Goal: Transaction & Acquisition: Purchase product/service

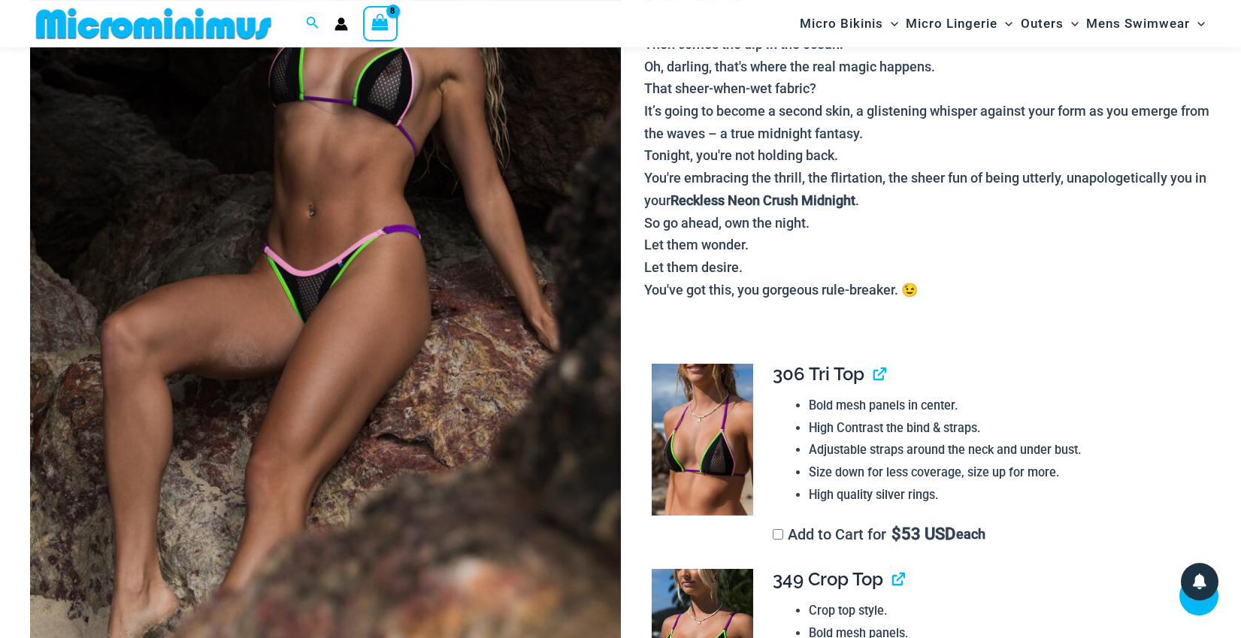
scroll to position [306, 0]
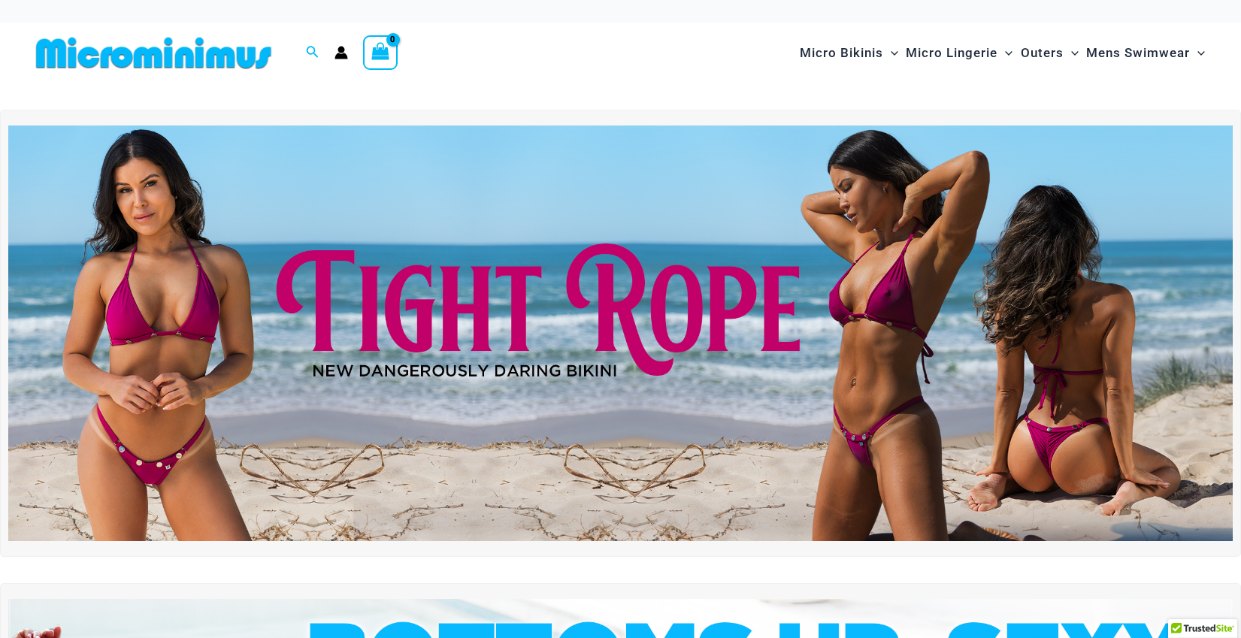
click at [336, 56] on icon "Account icon link" at bounding box center [341, 56] width 13 height 6
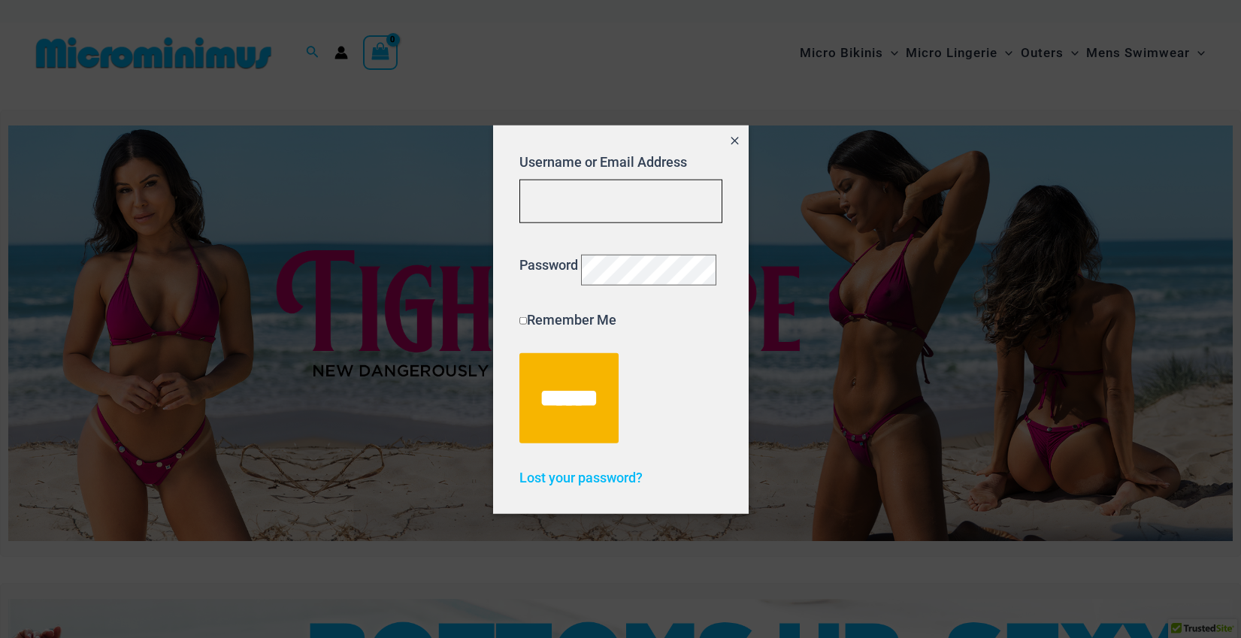
click at [557, 186] on input "Username or Email Address" at bounding box center [620, 201] width 203 height 44
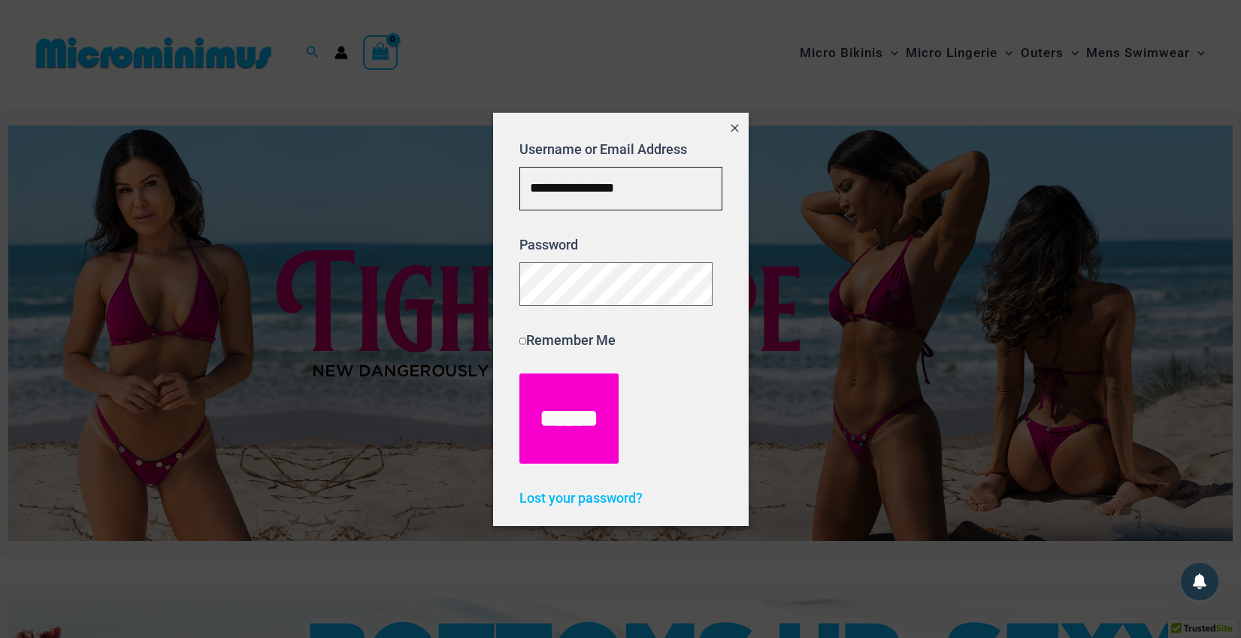
type input "**********"
click at [582, 425] on input "******" at bounding box center [568, 419] width 99 height 90
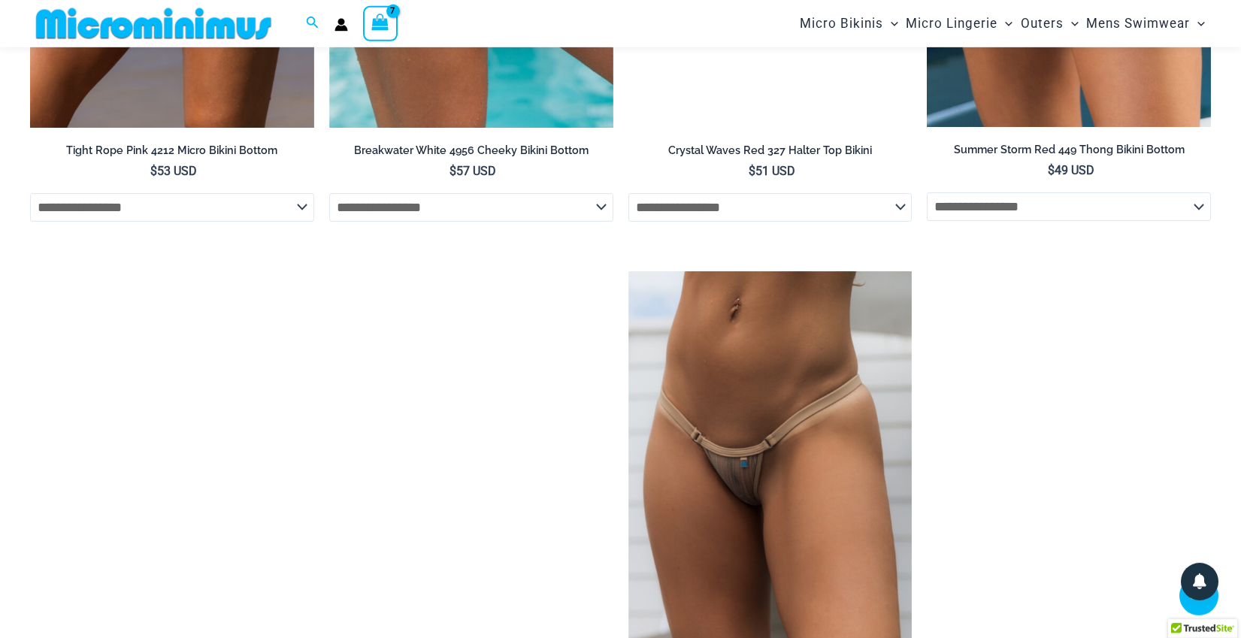
scroll to position [4953, 0]
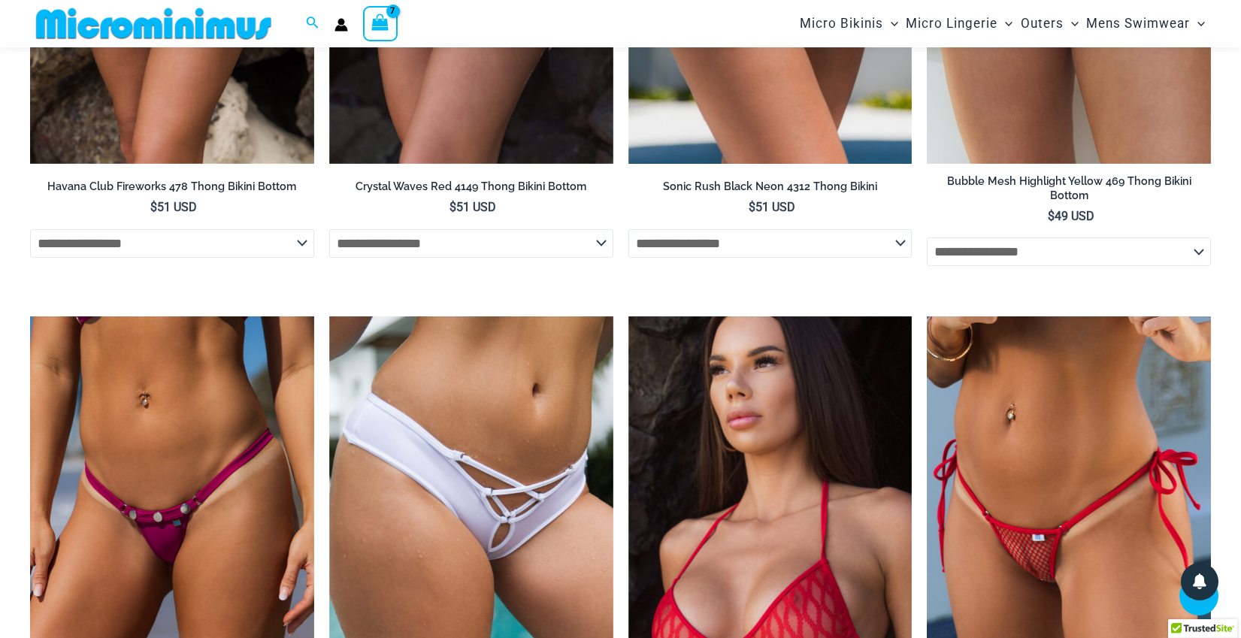
click at [376, 28] on icon "View Shopping Cart, 7 items" at bounding box center [380, 22] width 17 height 17
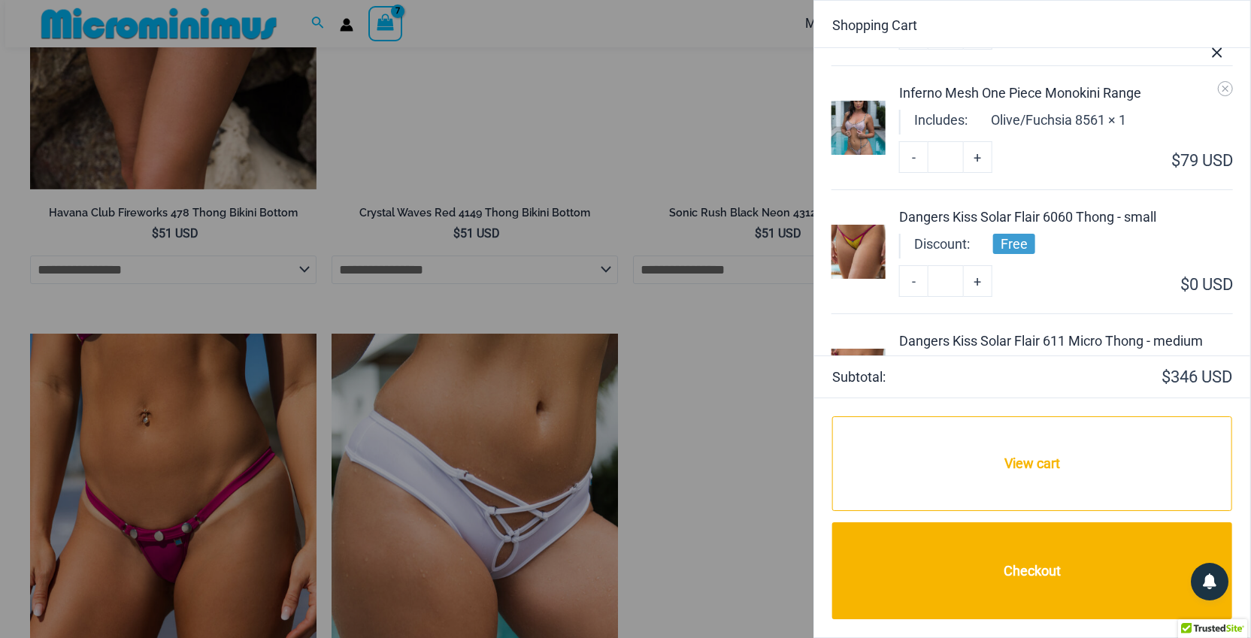
scroll to position [475, 0]
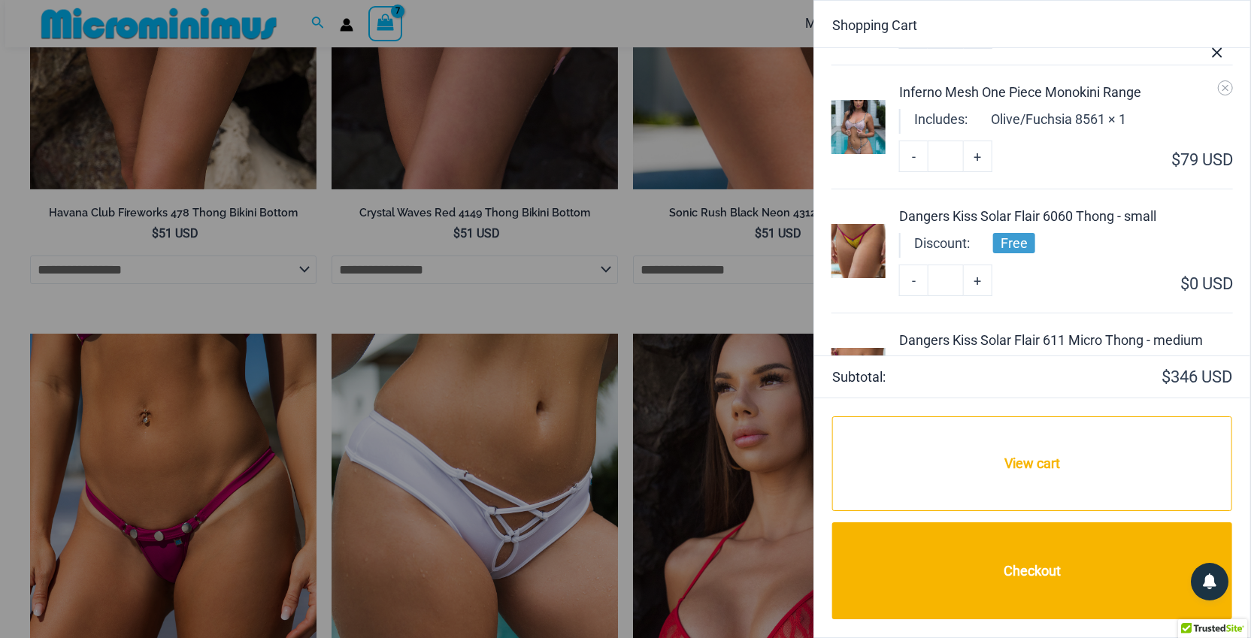
click at [576, 213] on div at bounding box center [625, 319] width 1251 height 638
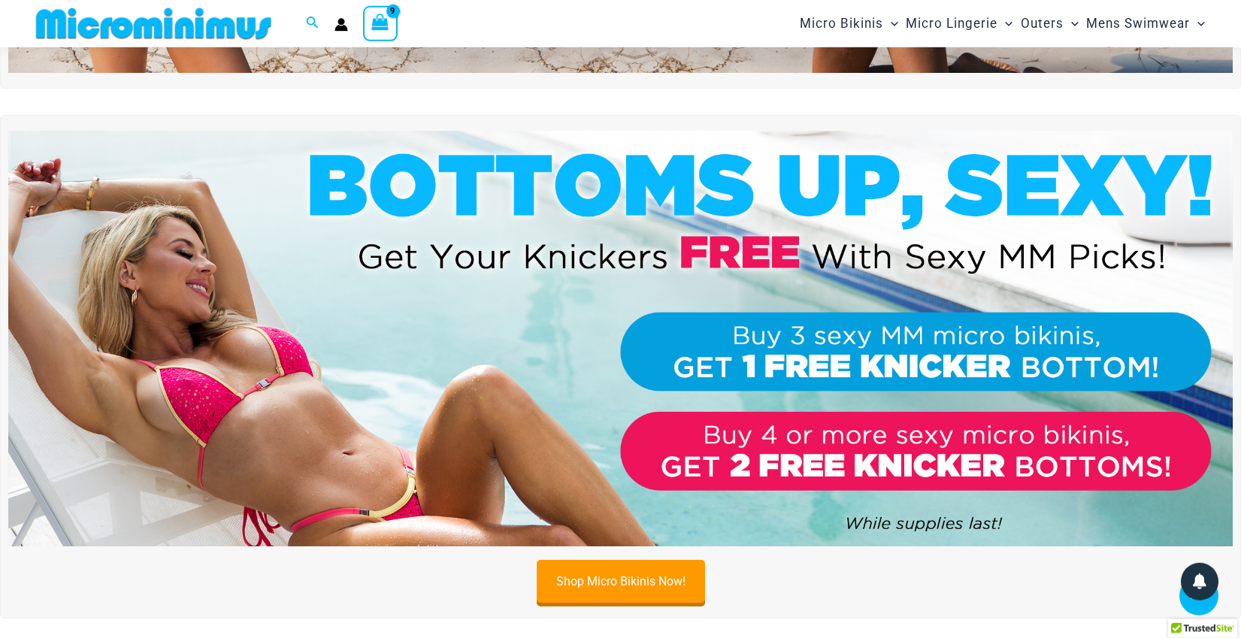
scroll to position [226, 0]
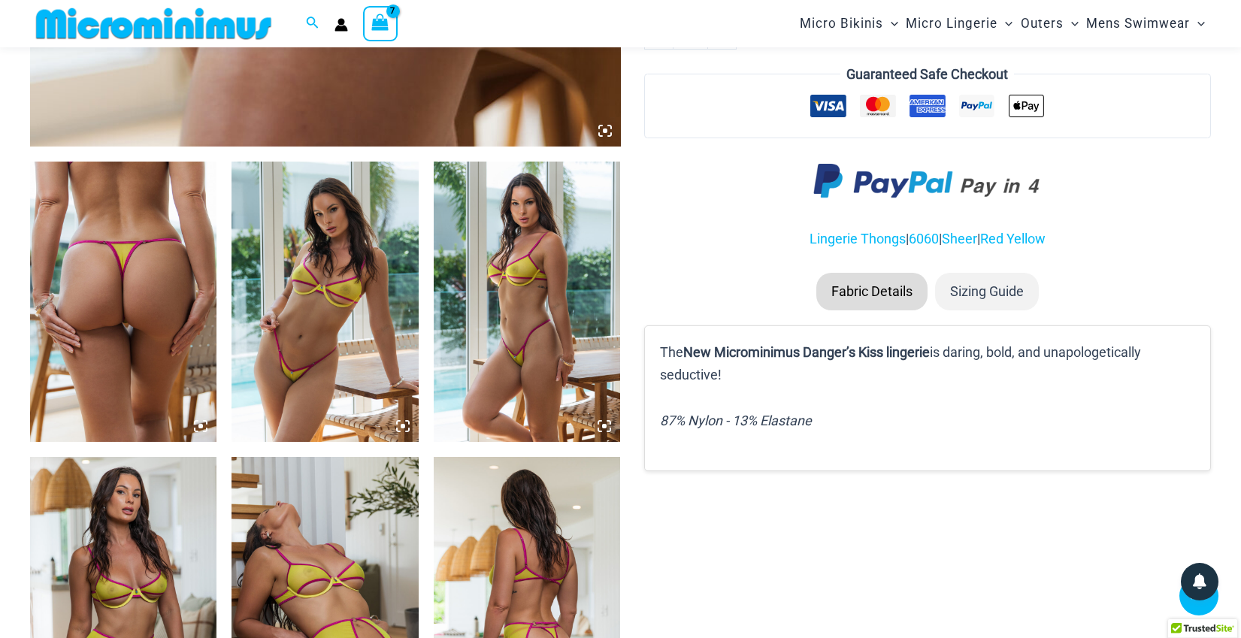
scroll to position [948, 0]
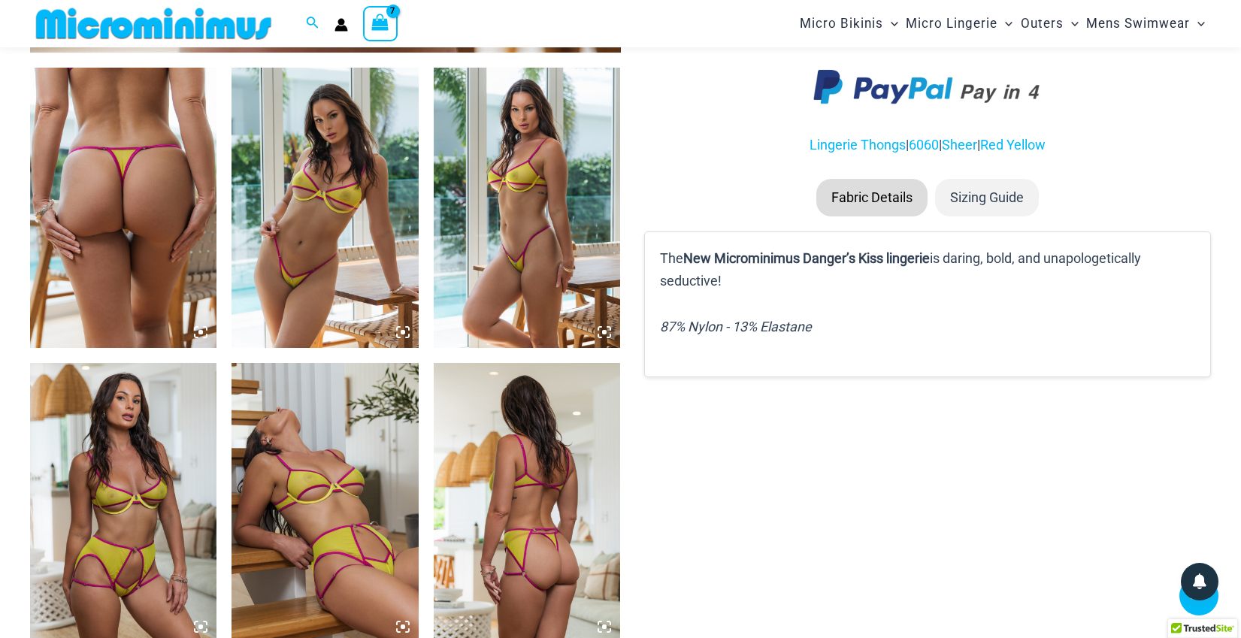
click at [346, 205] on img at bounding box center [324, 208] width 186 height 280
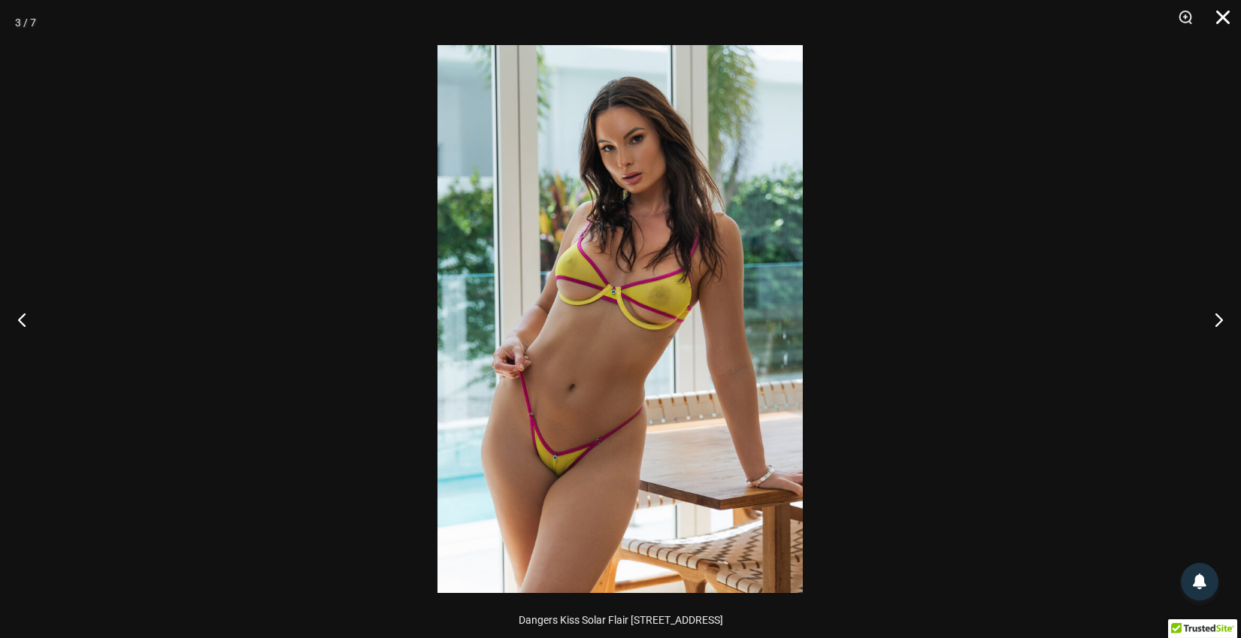
click at [1229, 18] on button "Close" at bounding box center [1218, 22] width 38 height 45
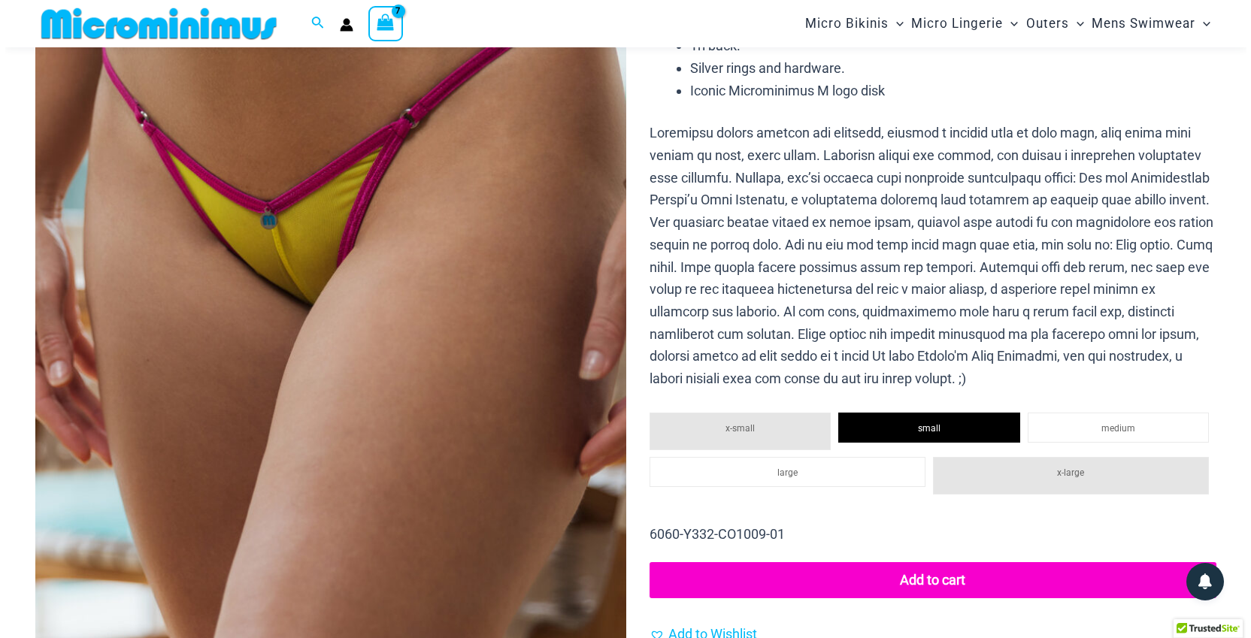
scroll to position [0, 0]
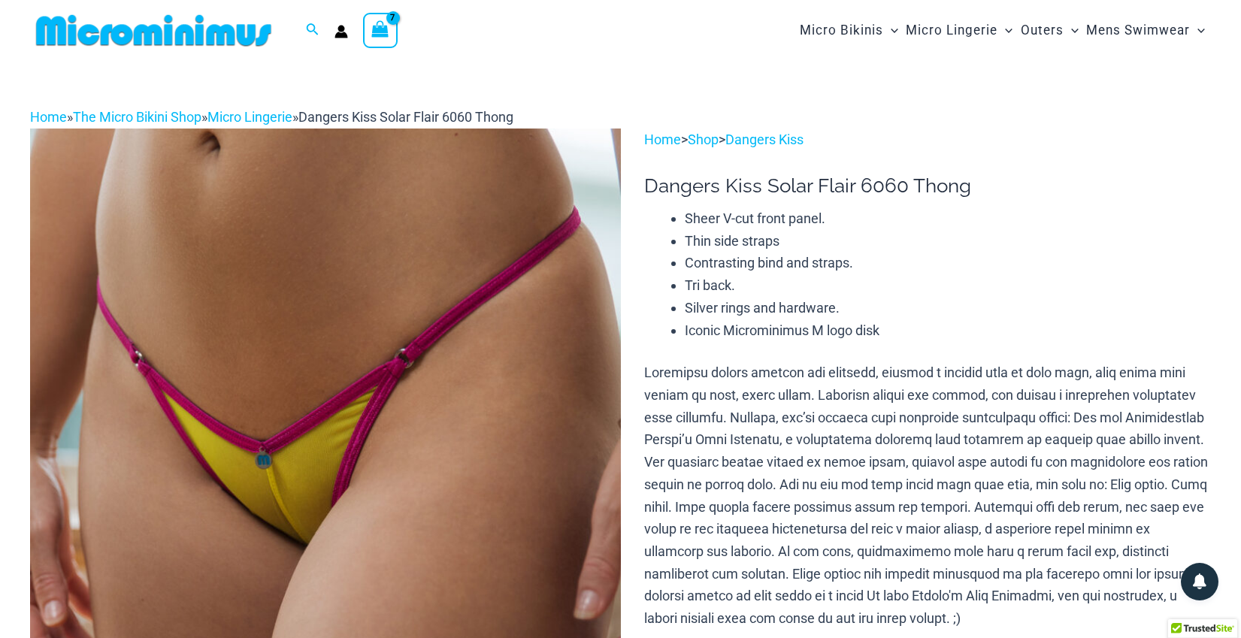
click at [390, 20] on icon "View Shopping Cart, 7 items" at bounding box center [380, 29] width 20 height 21
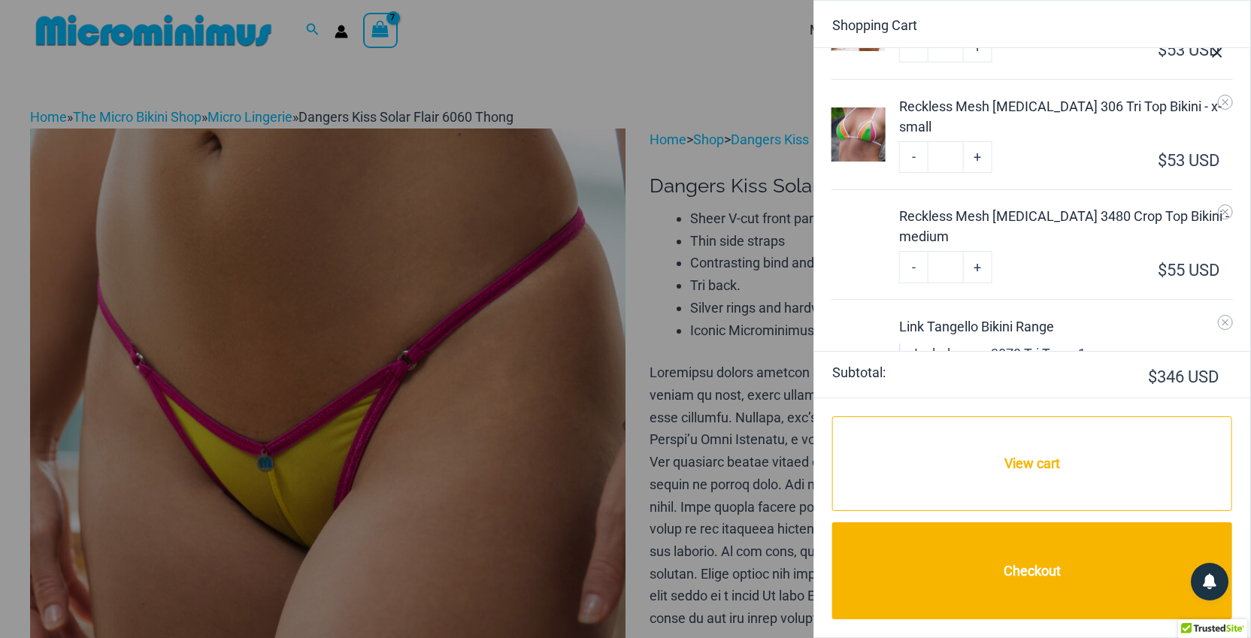
scroll to position [288, 0]
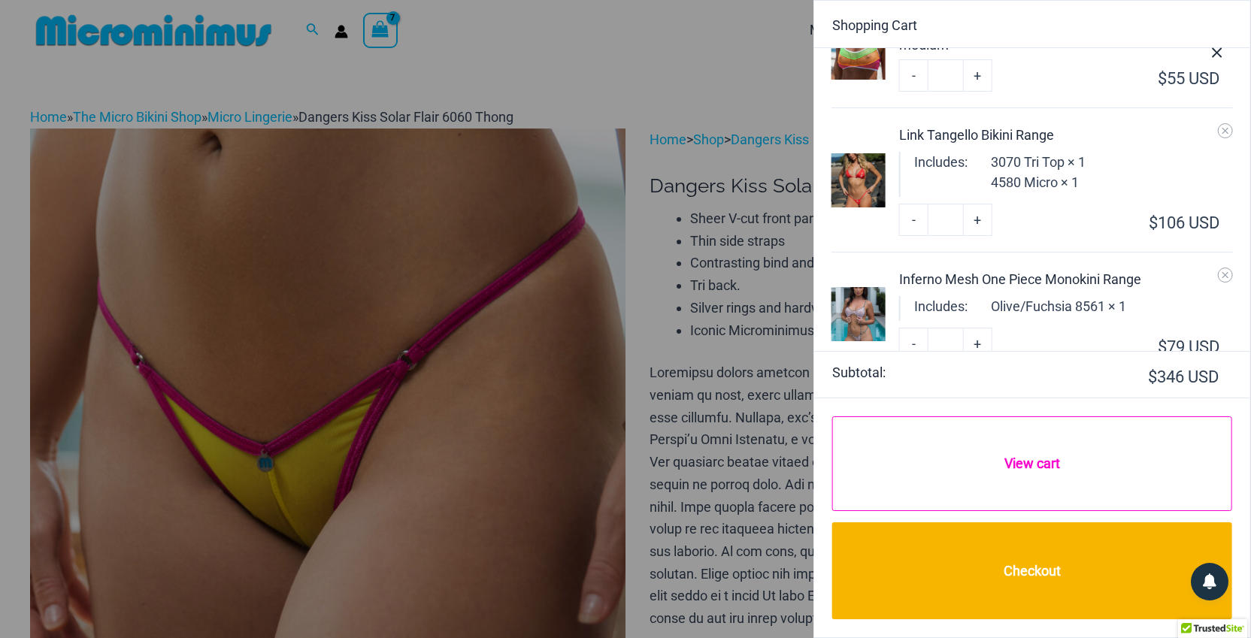
click at [1063, 450] on link "View cart" at bounding box center [1032, 463] width 400 height 95
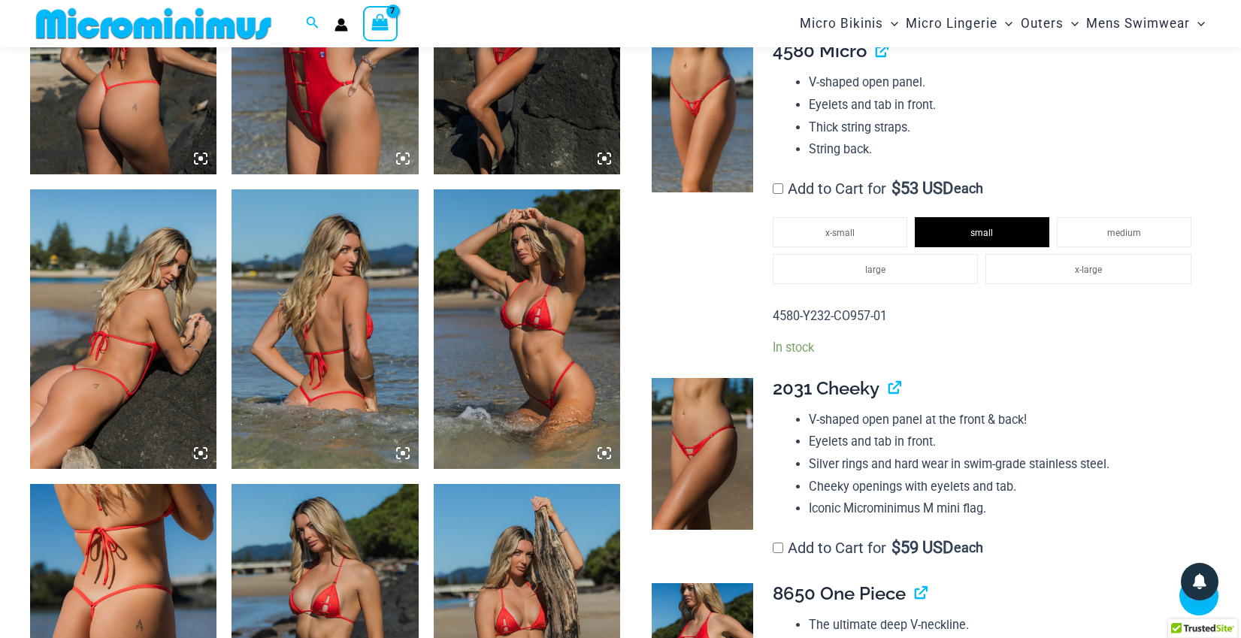
scroll to position [1602, 0]
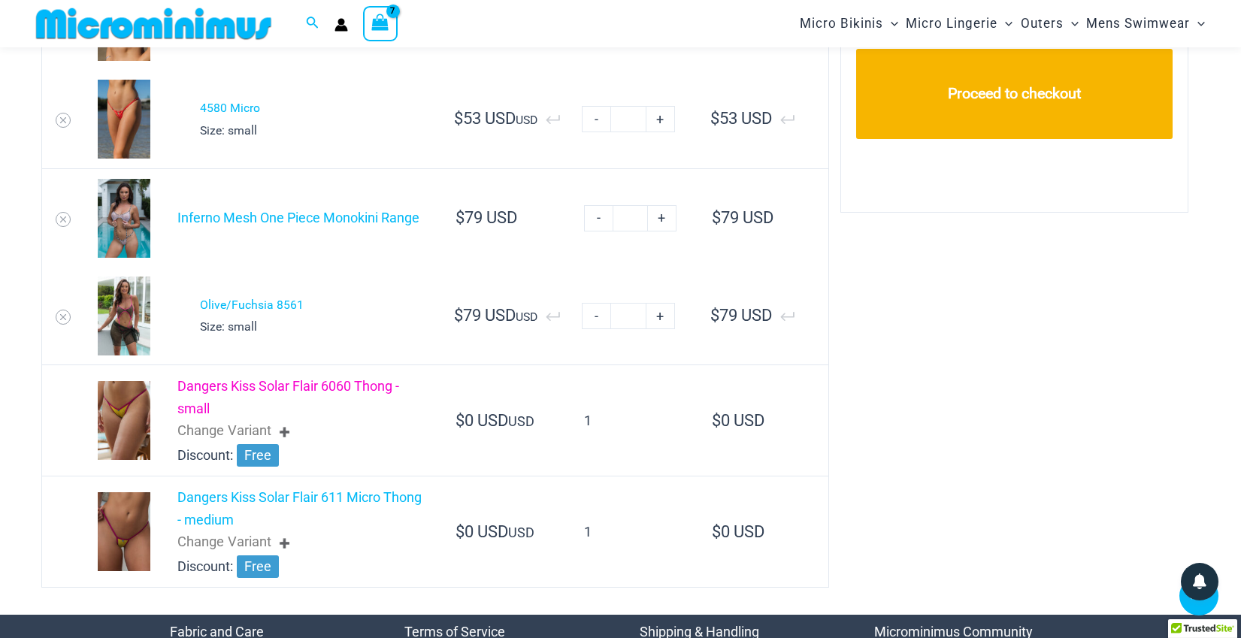
scroll to position [627, 0]
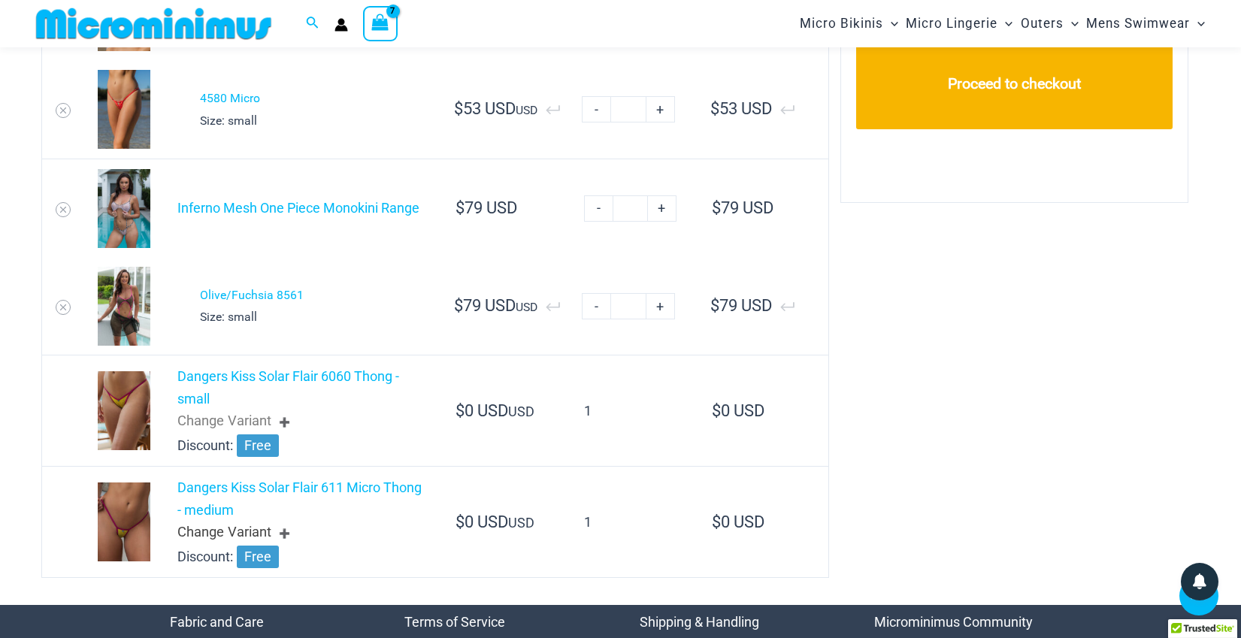
click at [259, 524] on div "Change Variant" at bounding box center [300, 533] width 247 height 25
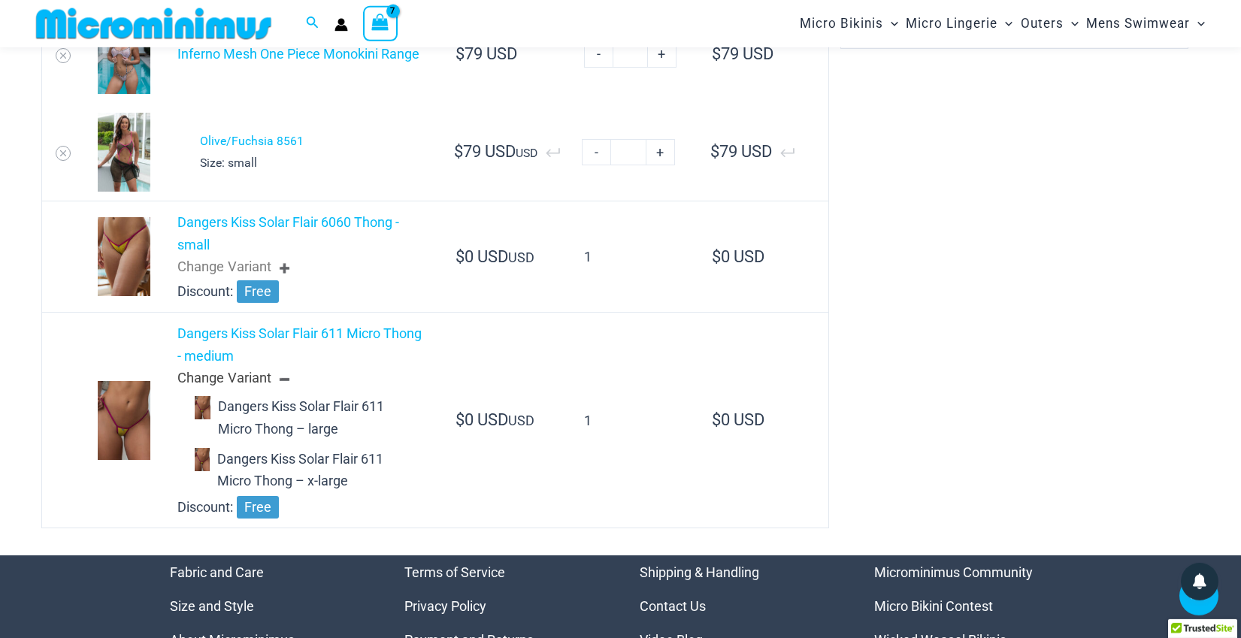
scroll to position [788, 0]
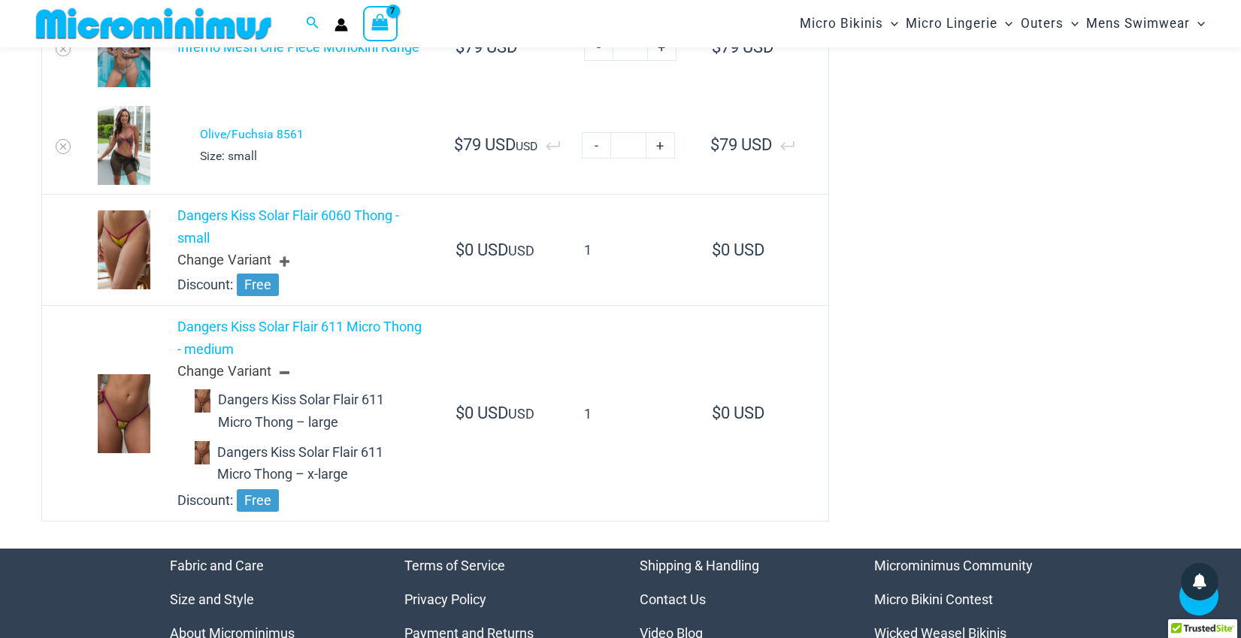
click at [270, 256] on div "Change Variant" at bounding box center [300, 261] width 247 height 25
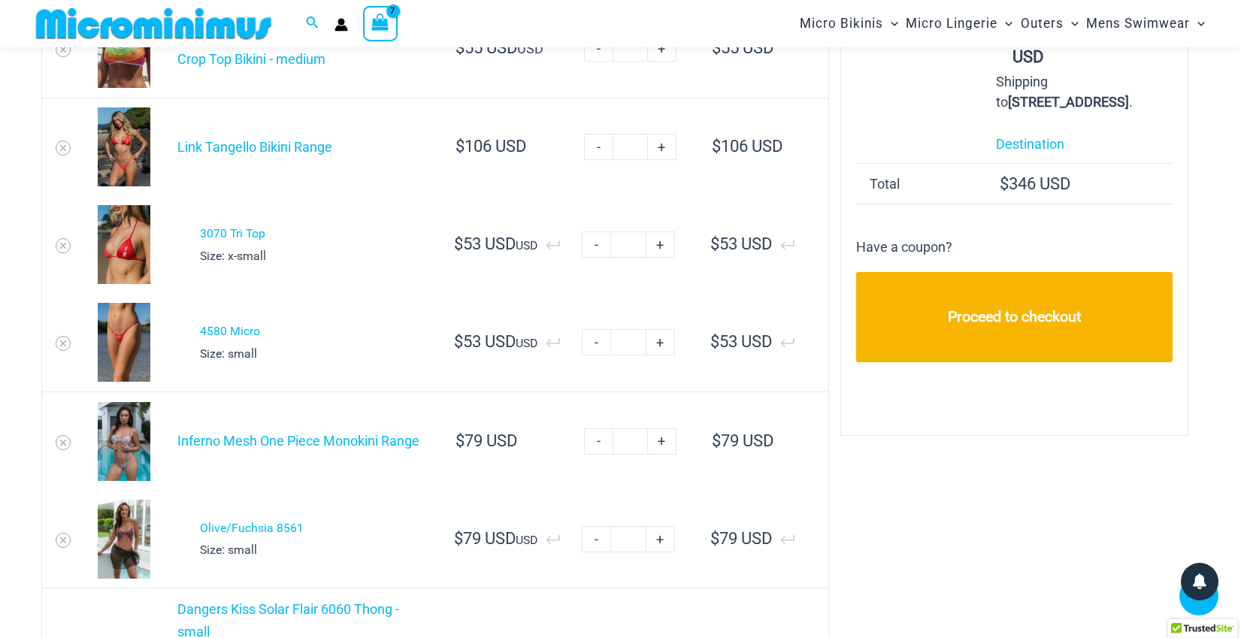
scroll to position [707, 0]
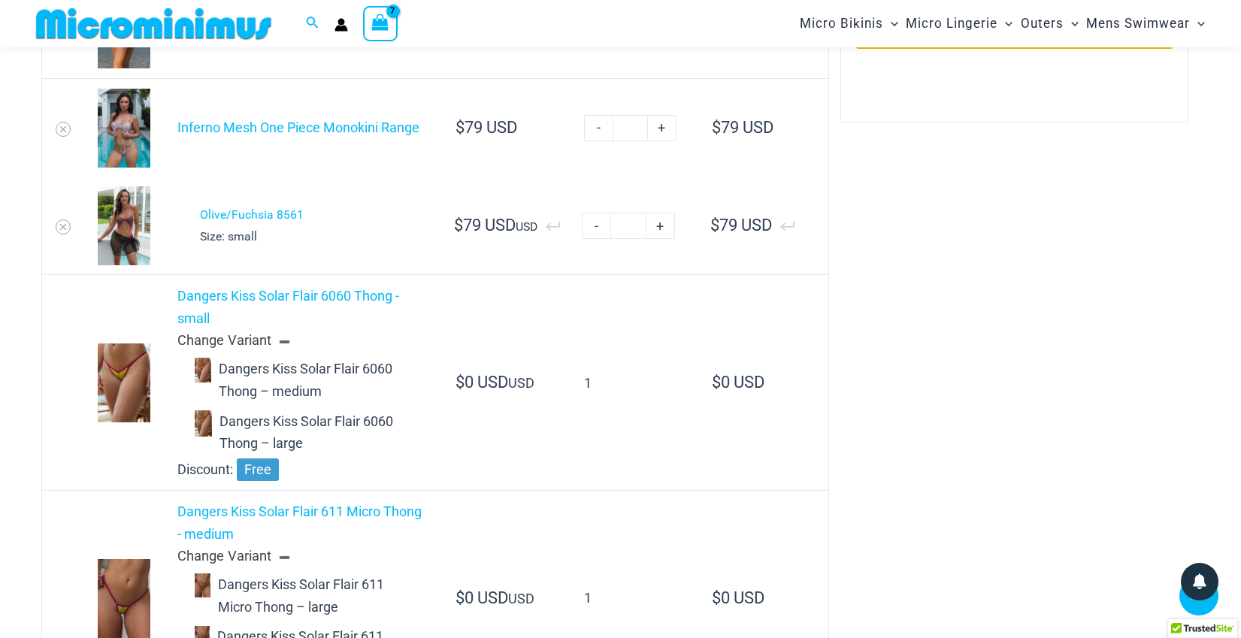
drag, startPoint x: 286, startPoint y: 341, endPoint x: 287, endPoint y: 377, distance: 35.3
click at [287, 340] on div "Change Variant" at bounding box center [300, 341] width 247 height 25
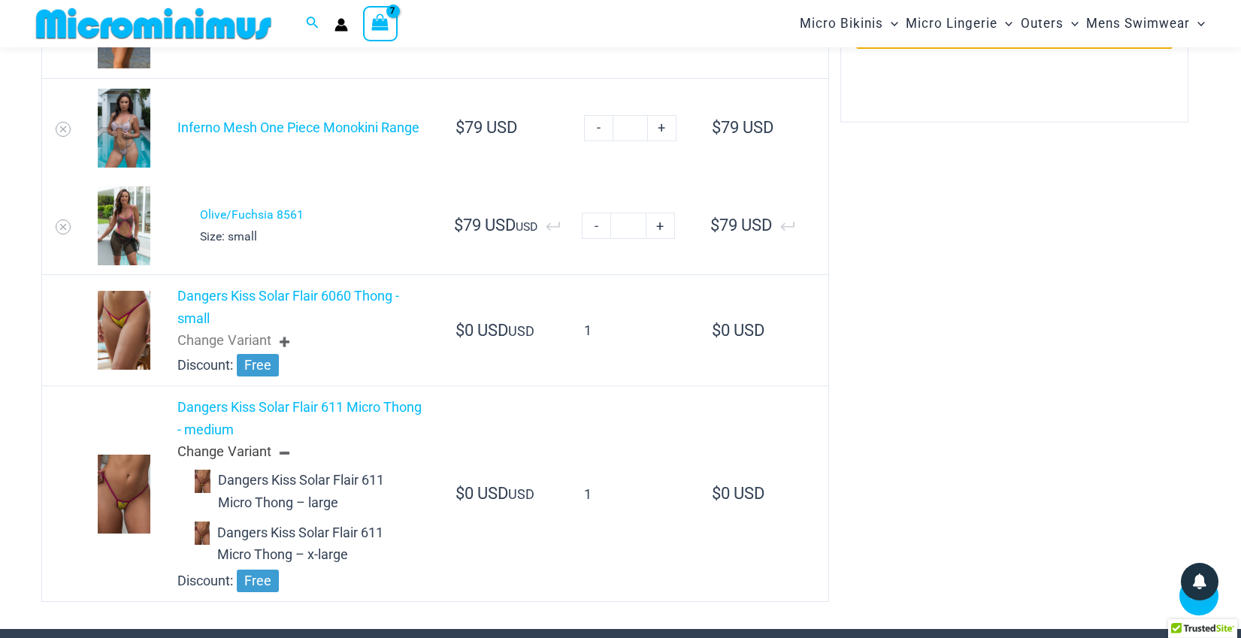
click at [289, 451] on div "Change Variant" at bounding box center [300, 452] width 247 height 25
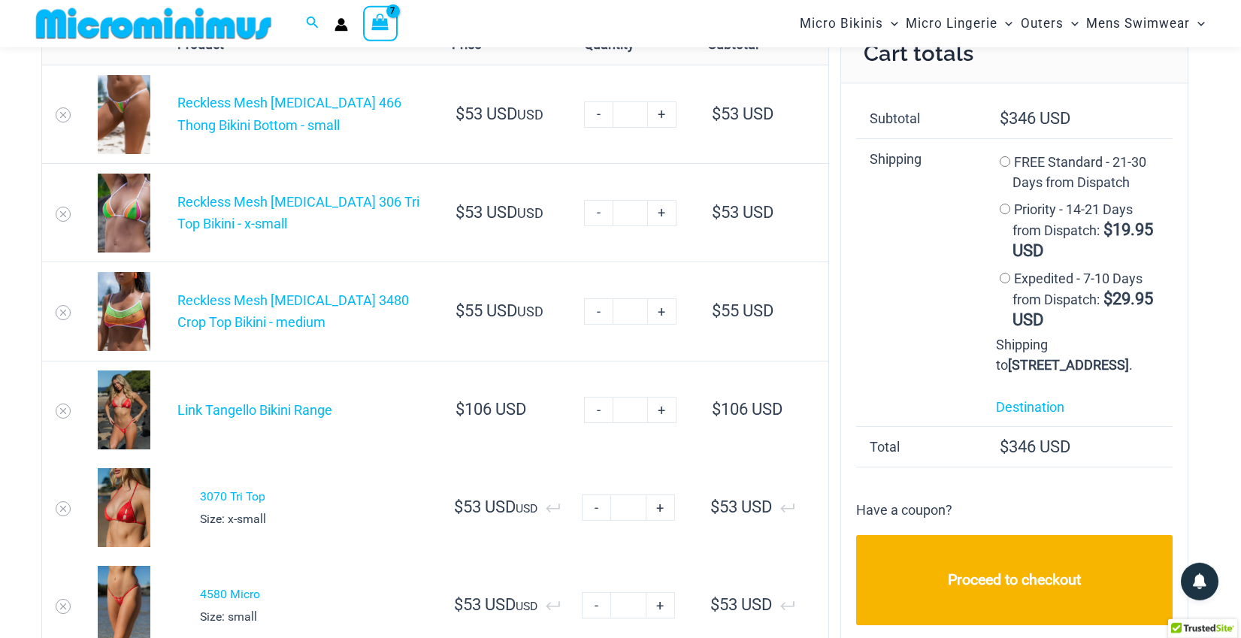
scroll to position [147, 0]
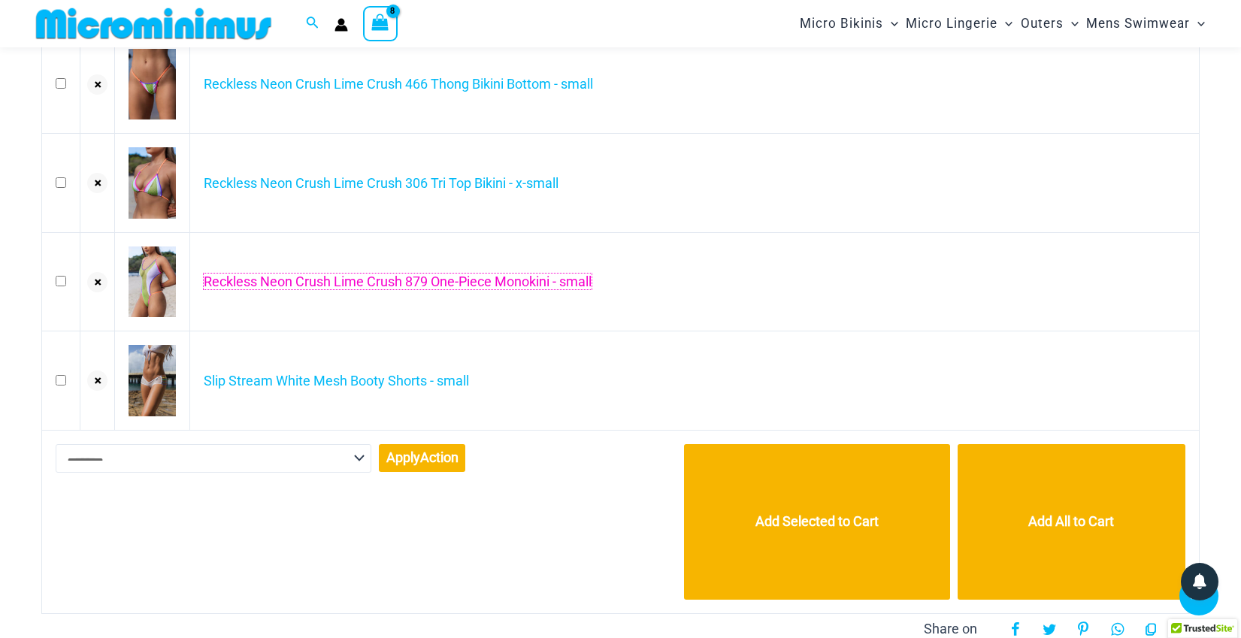
scroll to position [307, 0]
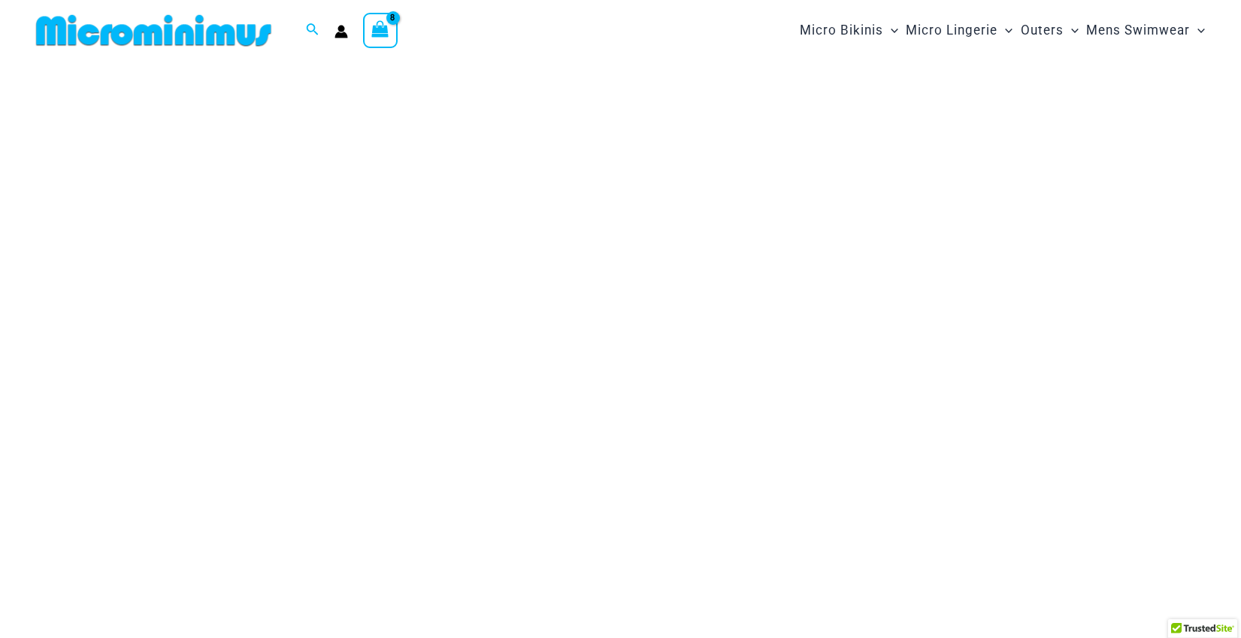
select select "**"
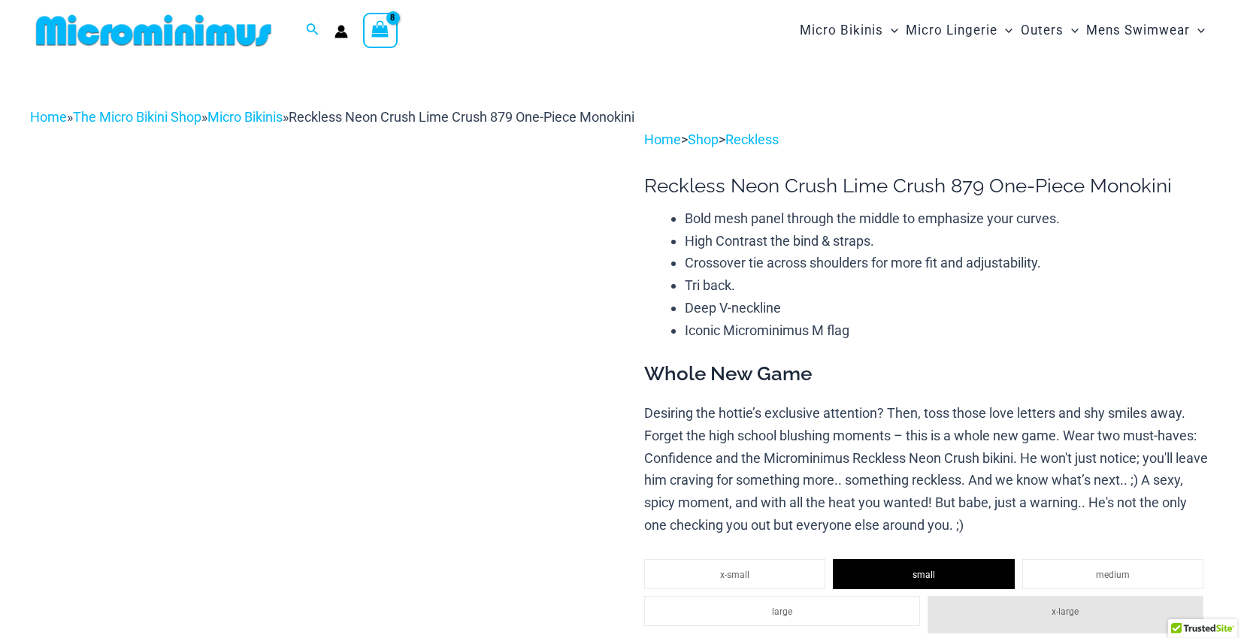
select select
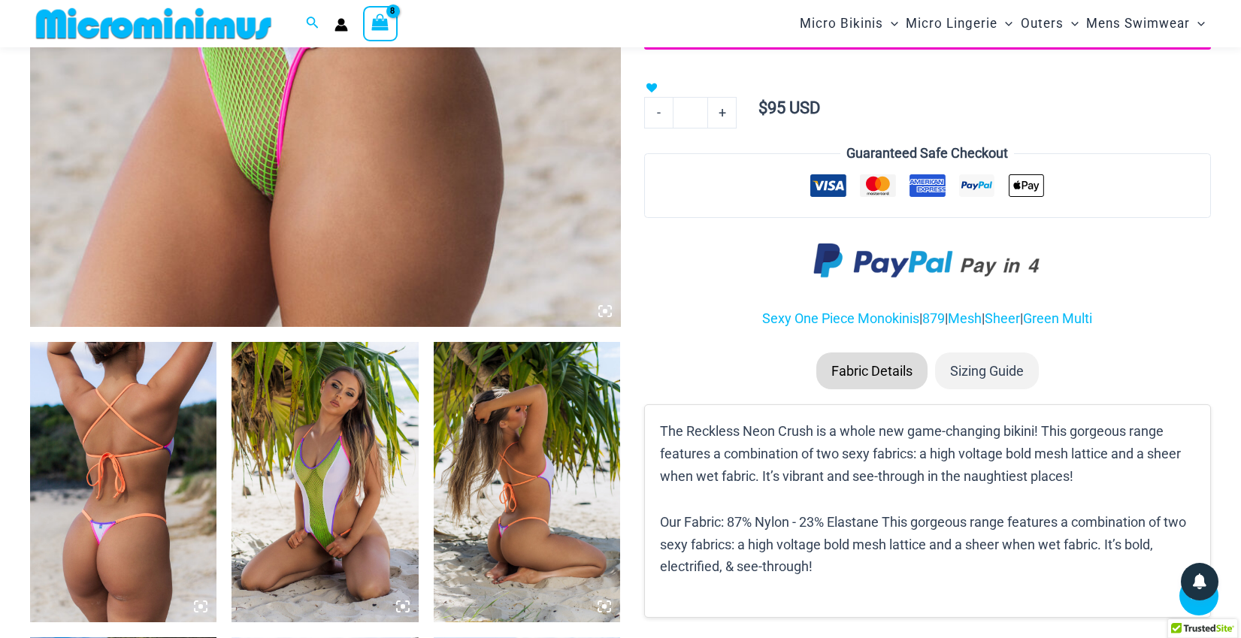
scroll to position [470, 0]
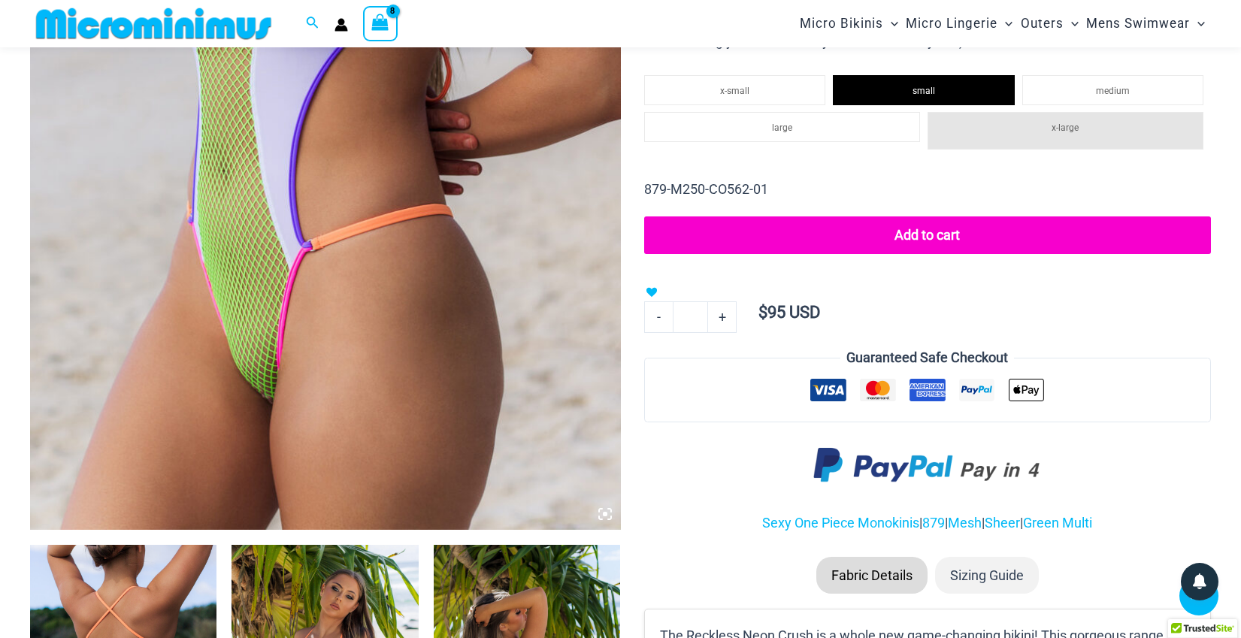
drag, startPoint x: 899, startPoint y: 249, endPoint x: 889, endPoint y: 241, distance: 12.3
click at [899, 248] on button "Add to cart" at bounding box center [927, 235] width 567 height 38
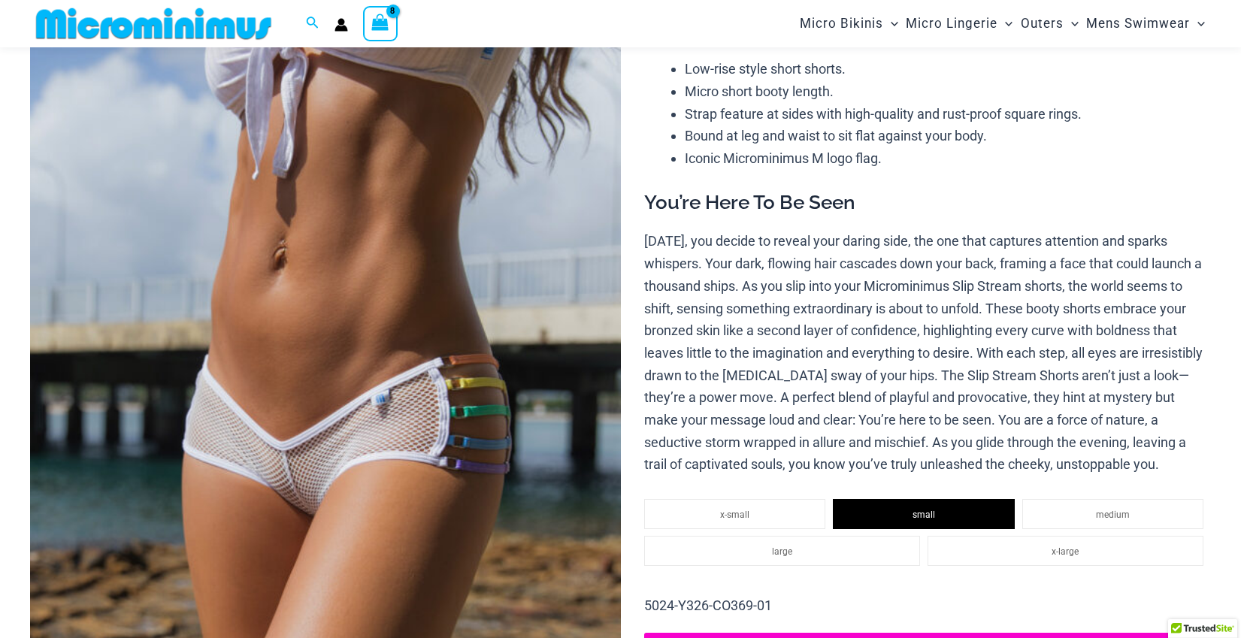
scroll to position [136, 0]
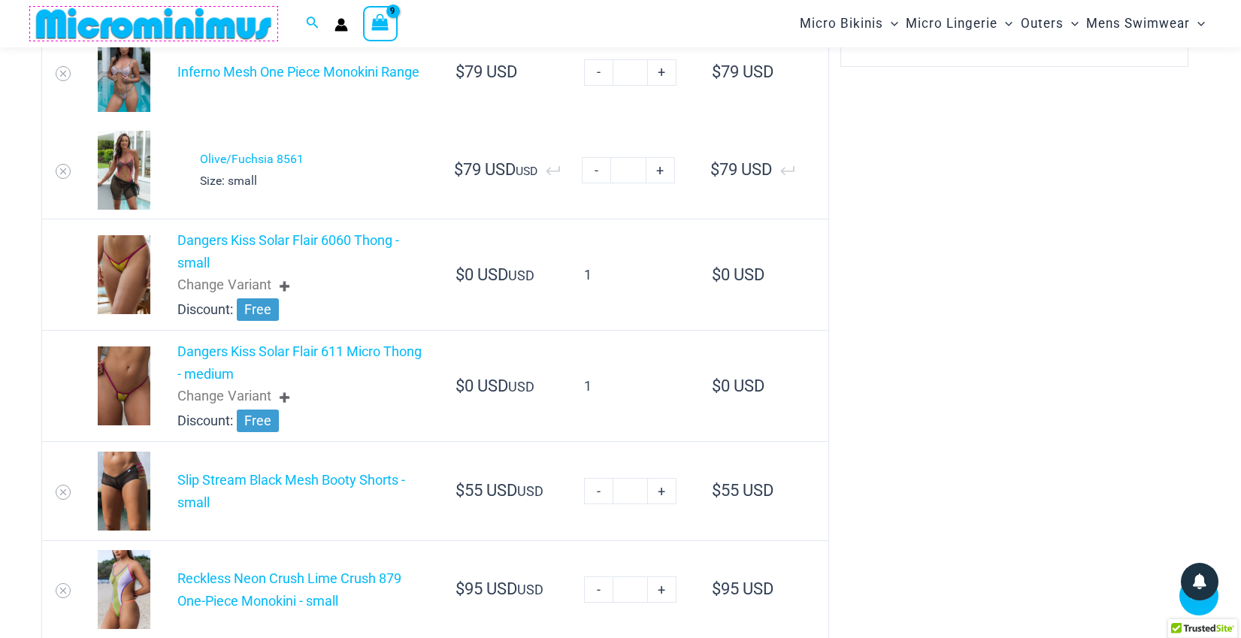
scroll to position [685, 0]
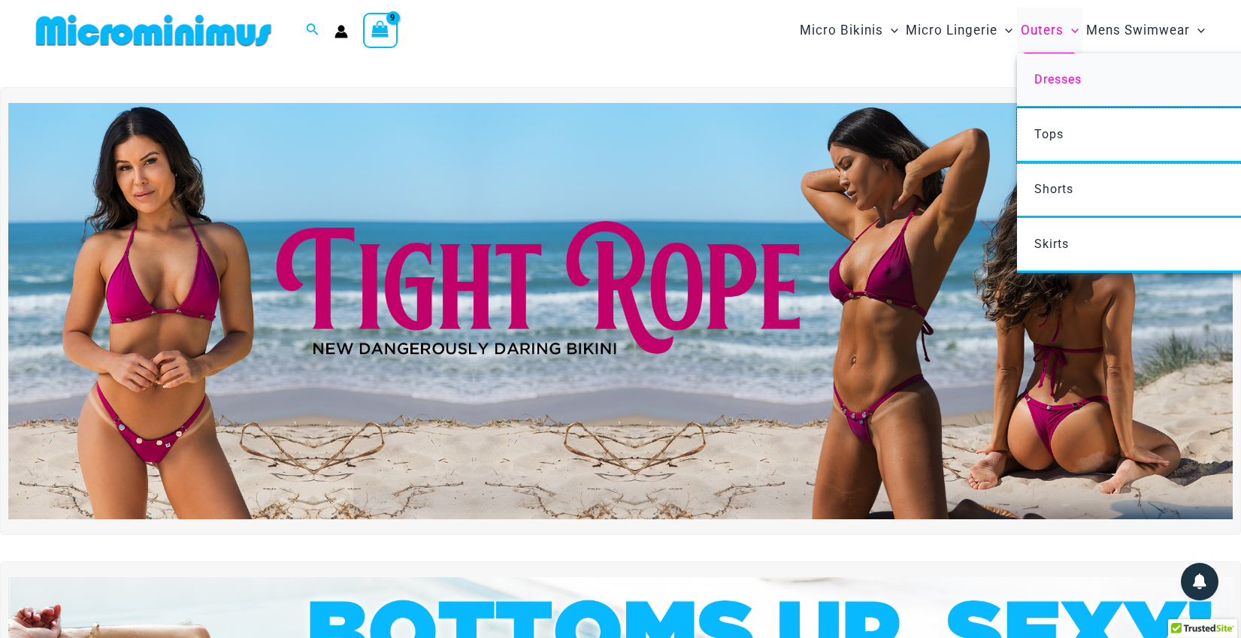
drag, startPoint x: 1057, startPoint y: 130, endPoint x: 1058, endPoint y: 90, distance: 39.9
drag, startPoint x: 1061, startPoint y: 74, endPoint x: 1035, endPoint y: 87, distance: 29.6
click at [1061, 73] on span "Dresses" at bounding box center [1057, 79] width 47 height 14
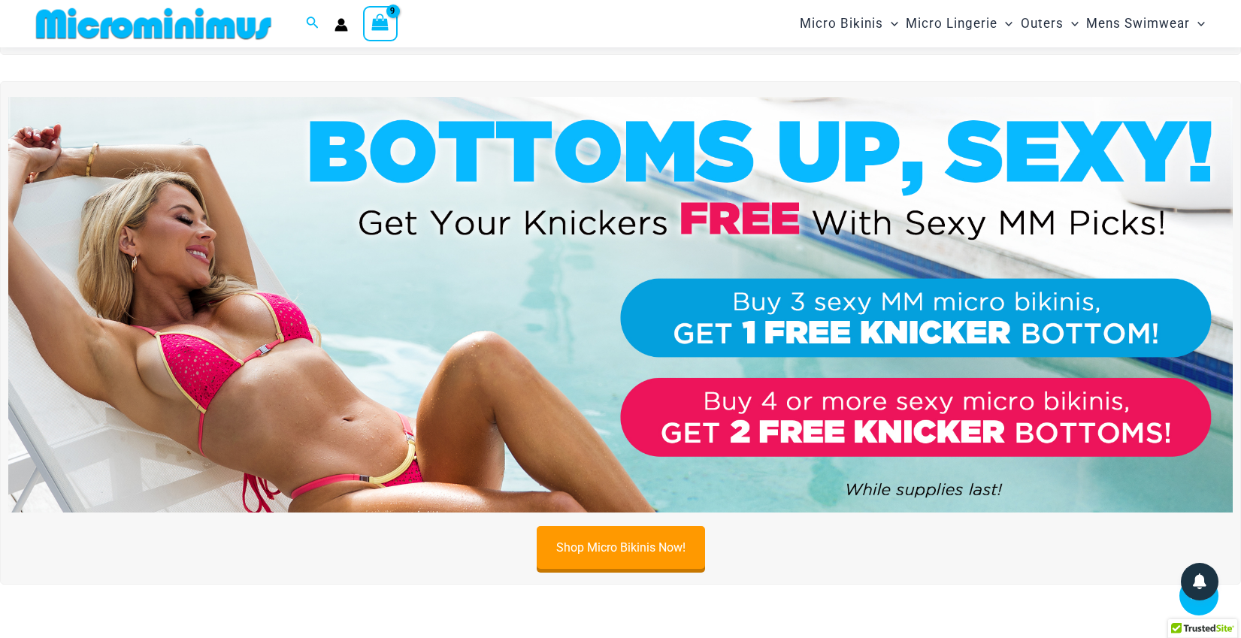
scroll to position [467, 0]
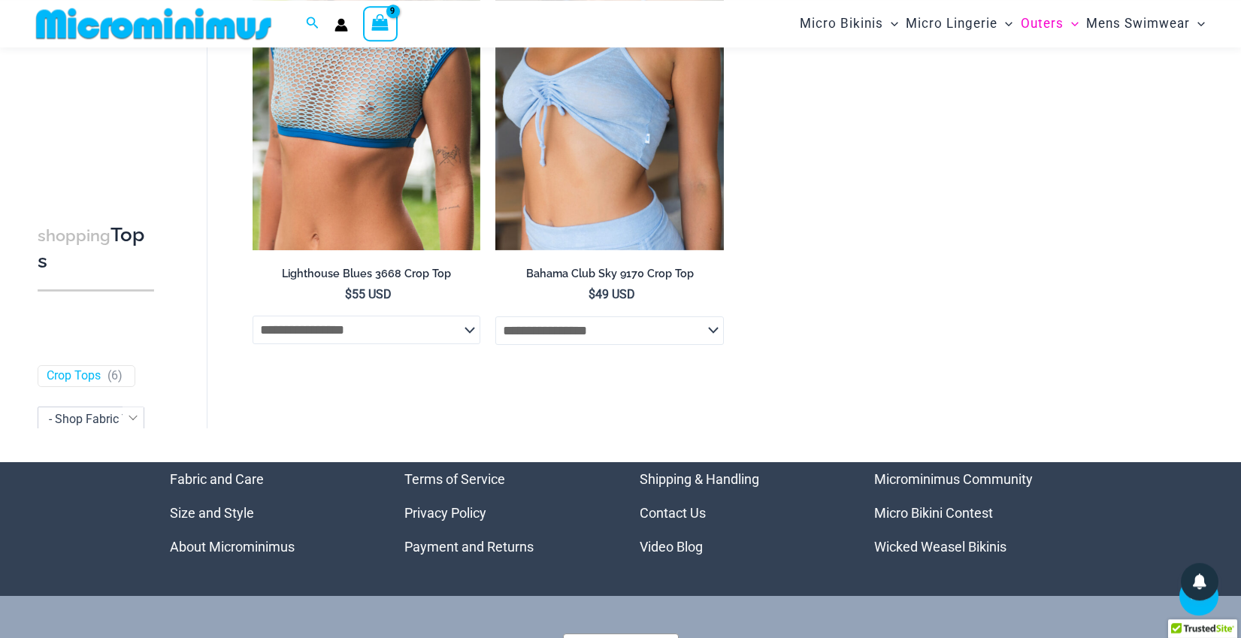
scroll to position [869, 0]
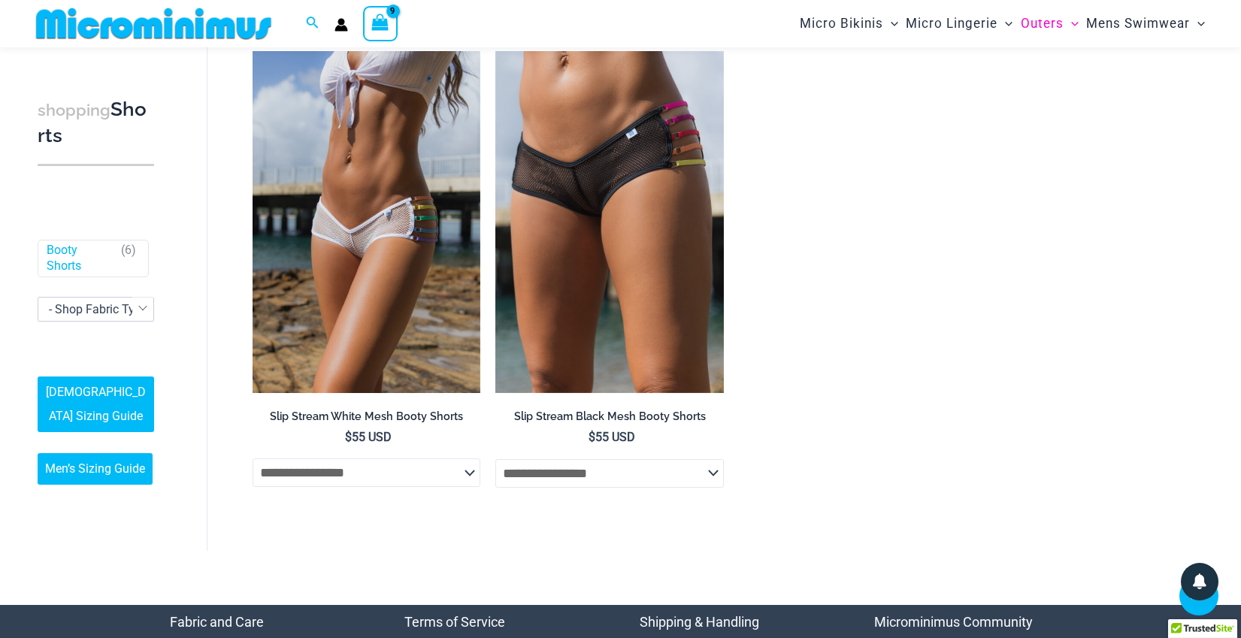
scroll to position [707, 0]
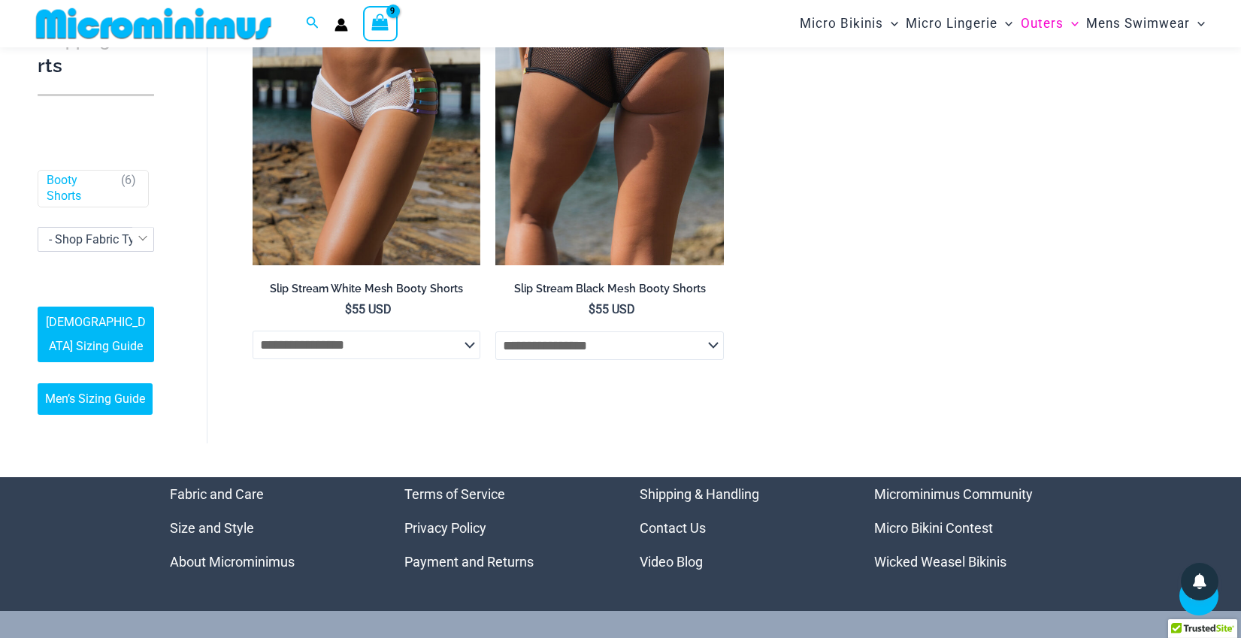
click at [495, 331] on select "**********" at bounding box center [609, 345] width 228 height 29
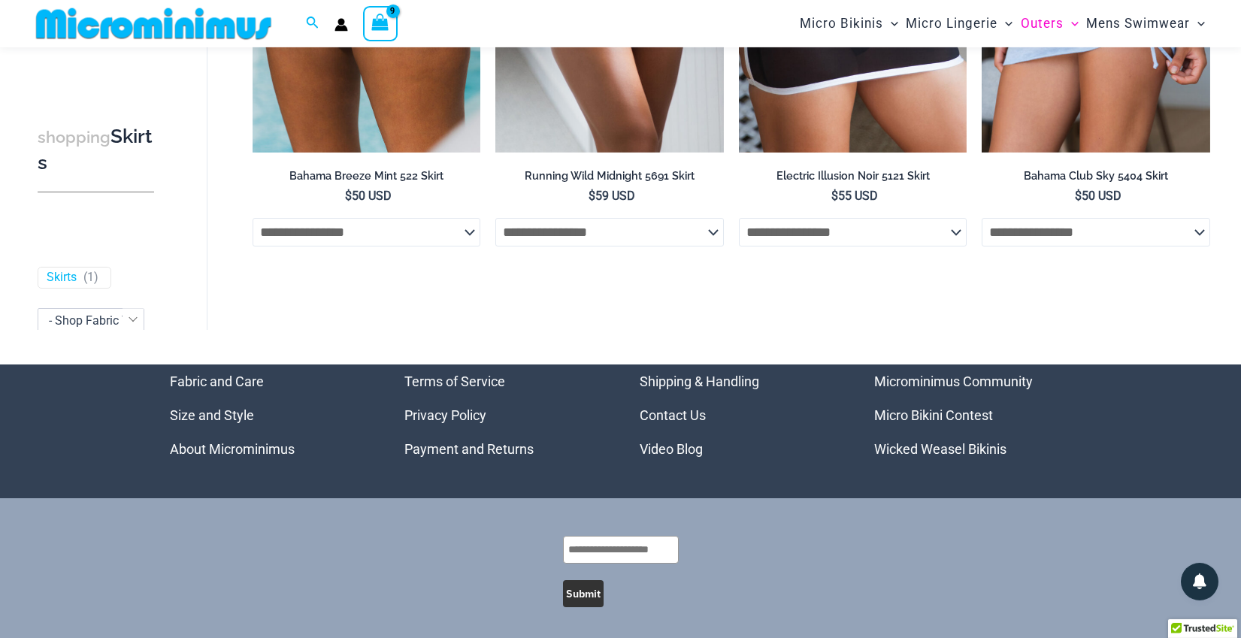
scroll to position [404, 0]
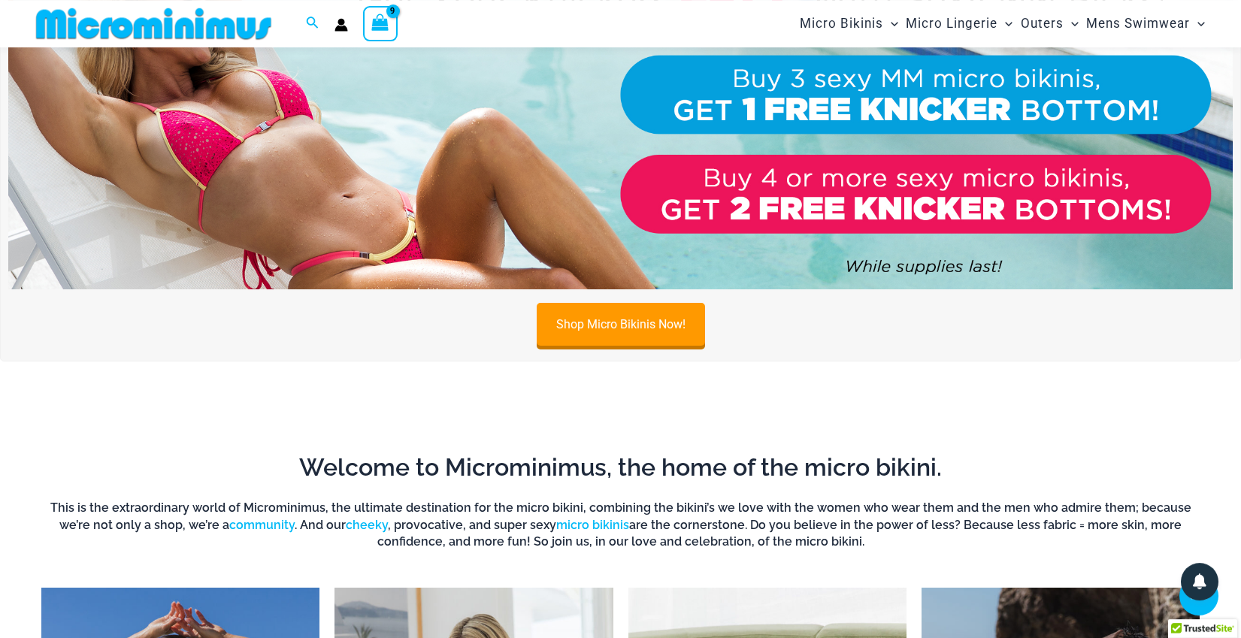
scroll to position [387, 0]
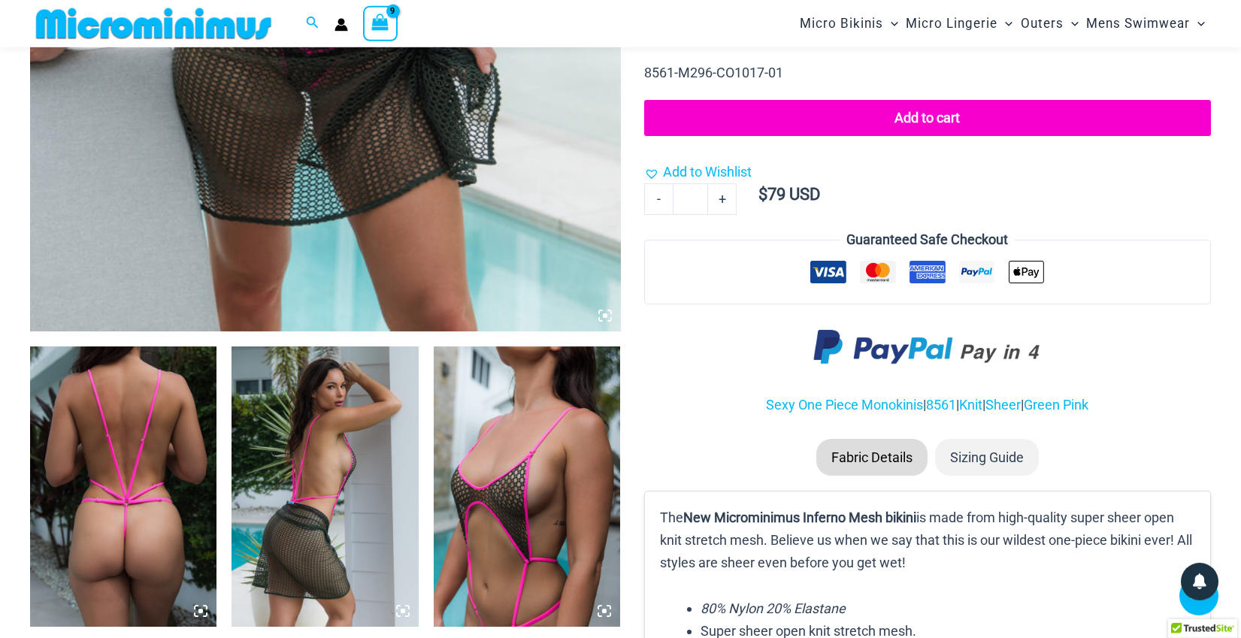
scroll to position [365, 0]
